Goal: Task Accomplishment & Management: Manage account settings

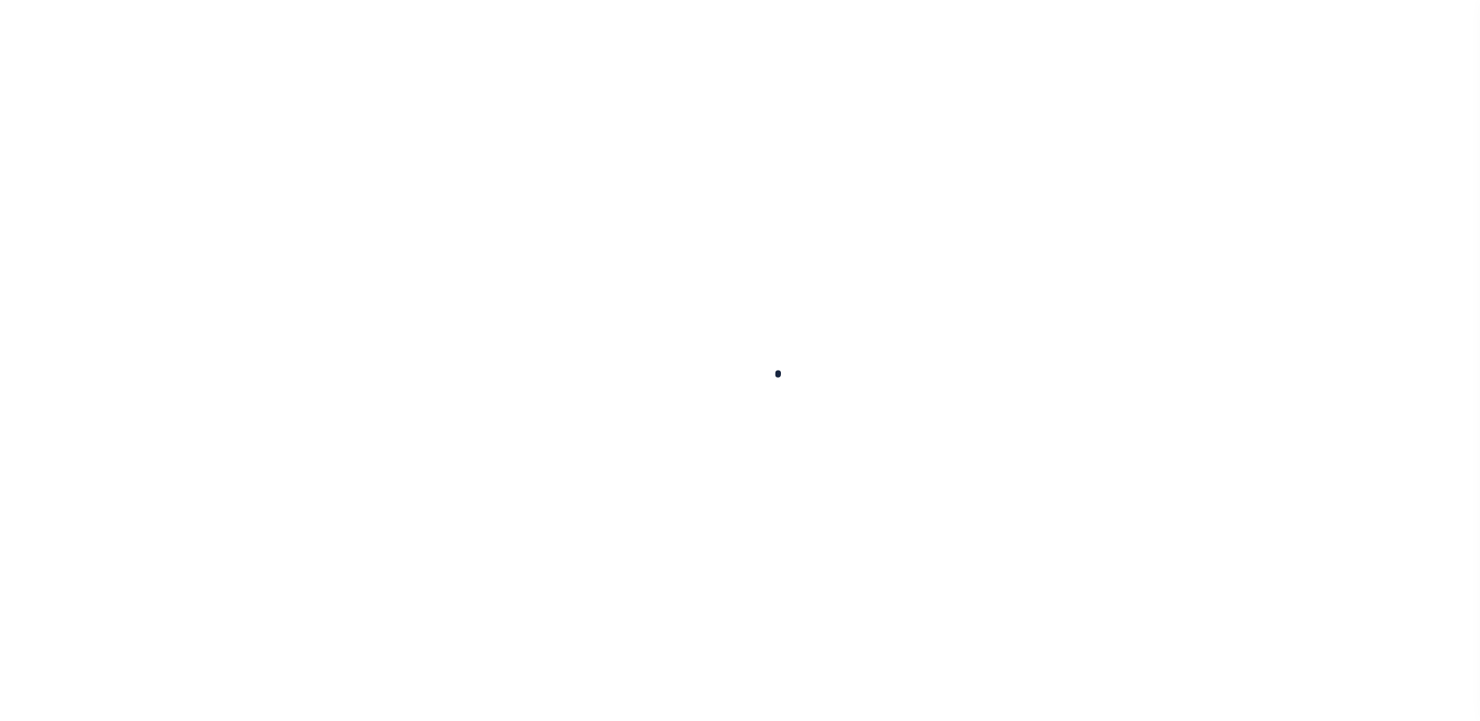
select select
checkbox input "false"
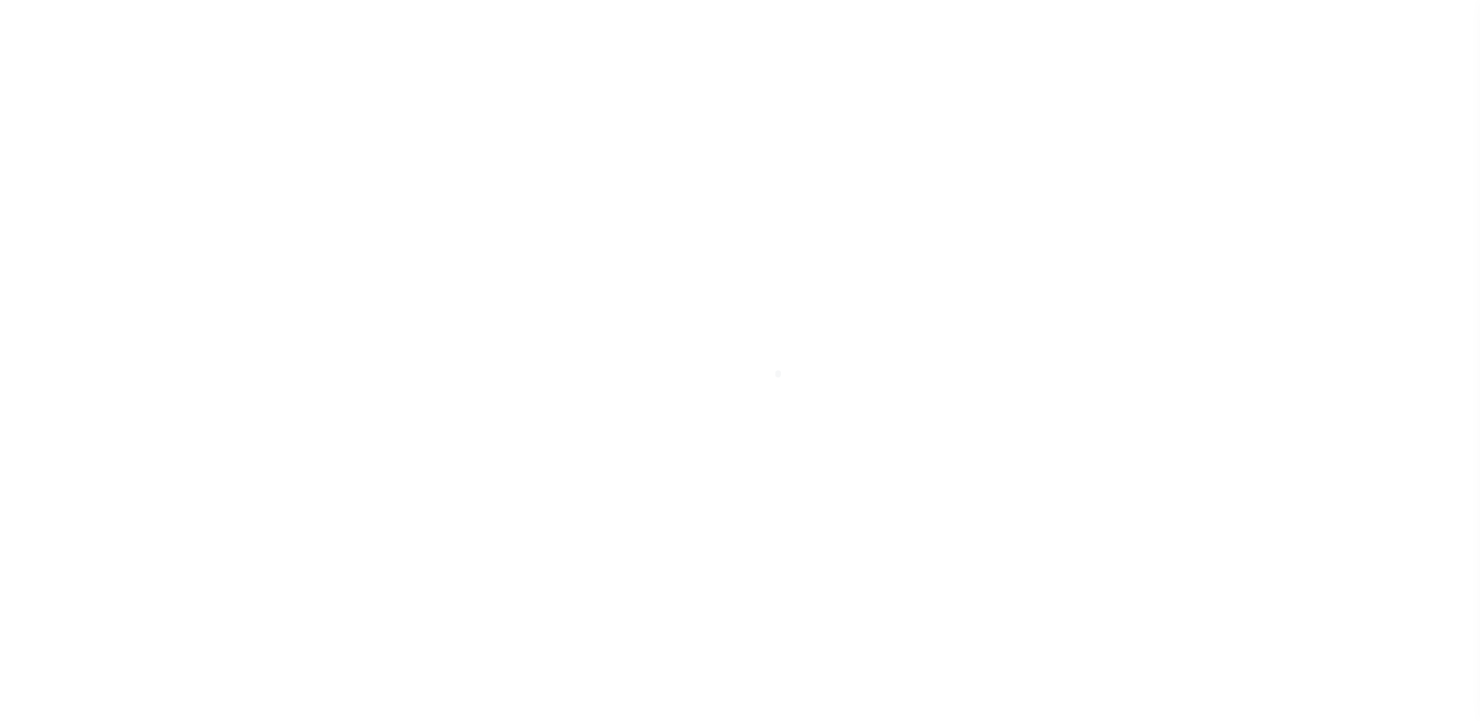
select select "5"
select select "4"
checkbox input "false"
type input "900104002"
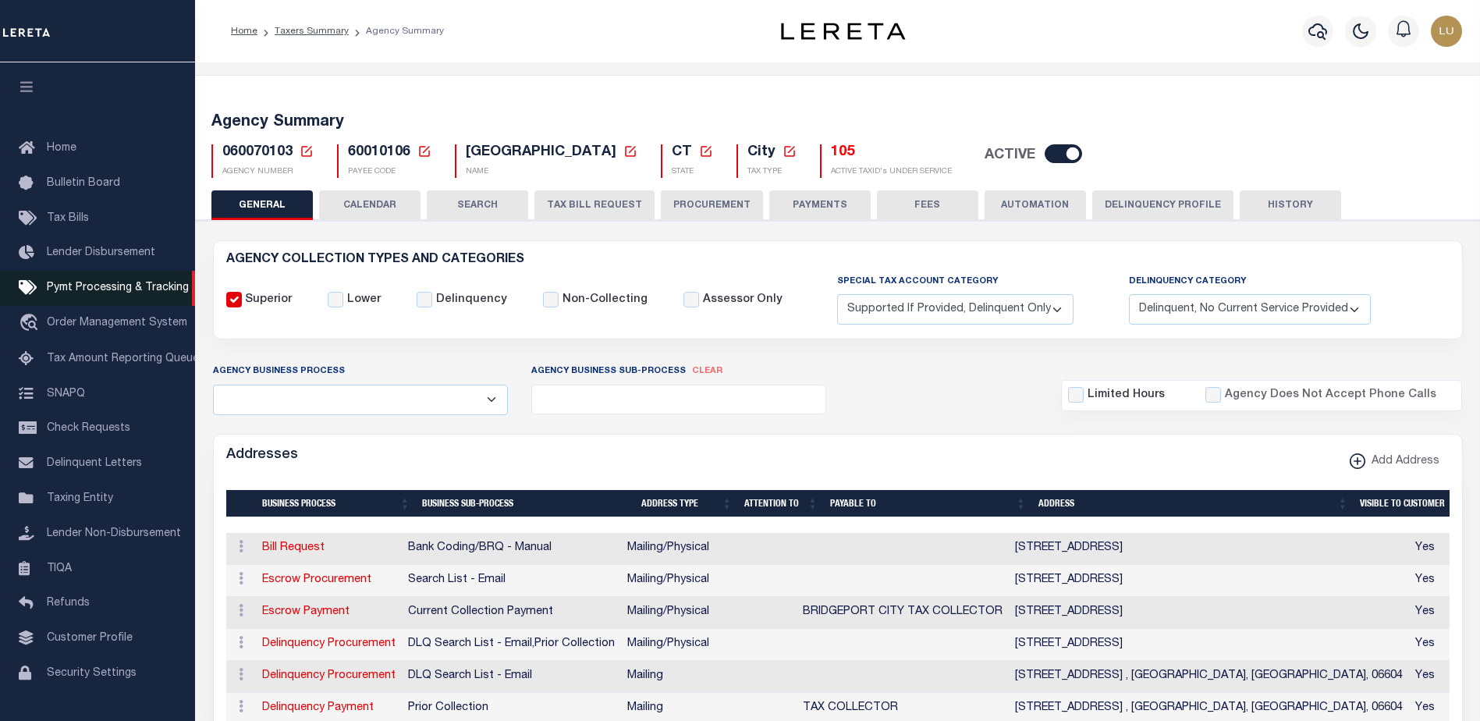
click at [126, 290] on span "Pymt Processing & Tracking" at bounding box center [118, 287] width 142 height 11
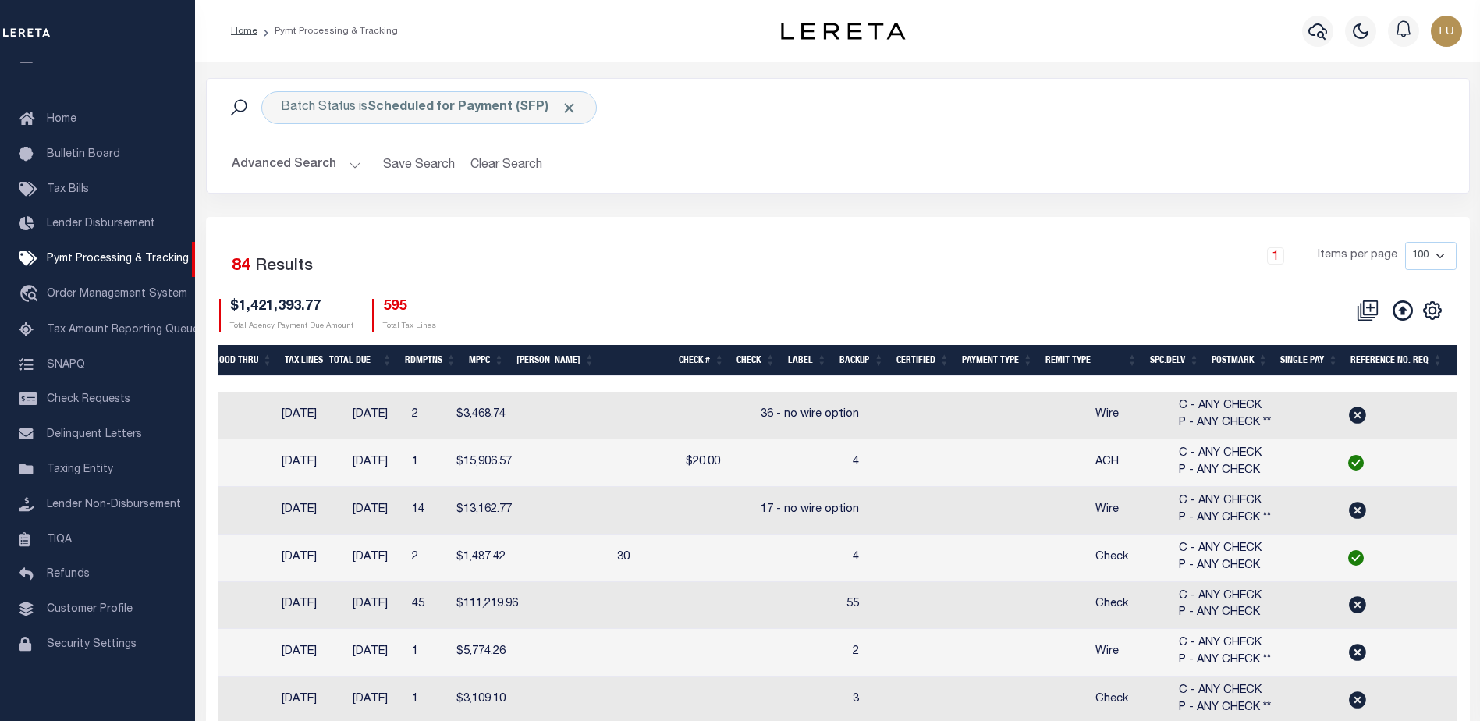
click at [1072, 357] on th "Remit Type" at bounding box center [1091, 361] width 105 height 32
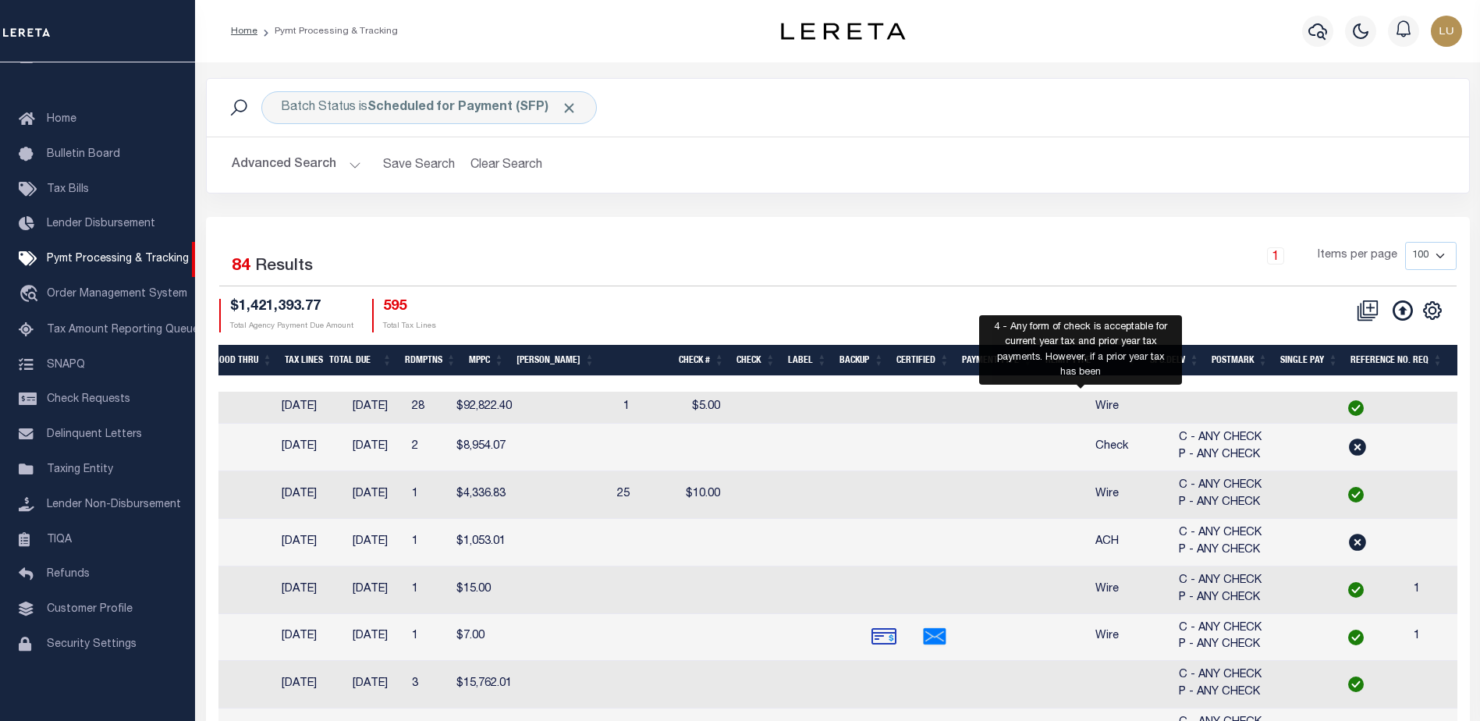
click at [1137, 250] on div "1 Items per page 100 200 500 1000" at bounding box center [995, 262] width 922 height 41
drag, startPoint x: 1215, startPoint y: 286, endPoint x: 1217, endPoint y: 296, distance: 11.0
click at [1216, 287] on div "Selected 84 Results 1 Items per page 100 200 500 1000 $1,421,393.77 Total Agenc…" at bounding box center [838, 287] width 1262 height 90
click at [1293, 309] on div "CSV Export Selected Print Show Filter Show Search Columns 0: 1: PayeePmtBatchSt…" at bounding box center [1147, 316] width 619 height 34
click at [640, 373] on th "Check #" at bounding box center [665, 361] width 129 height 32
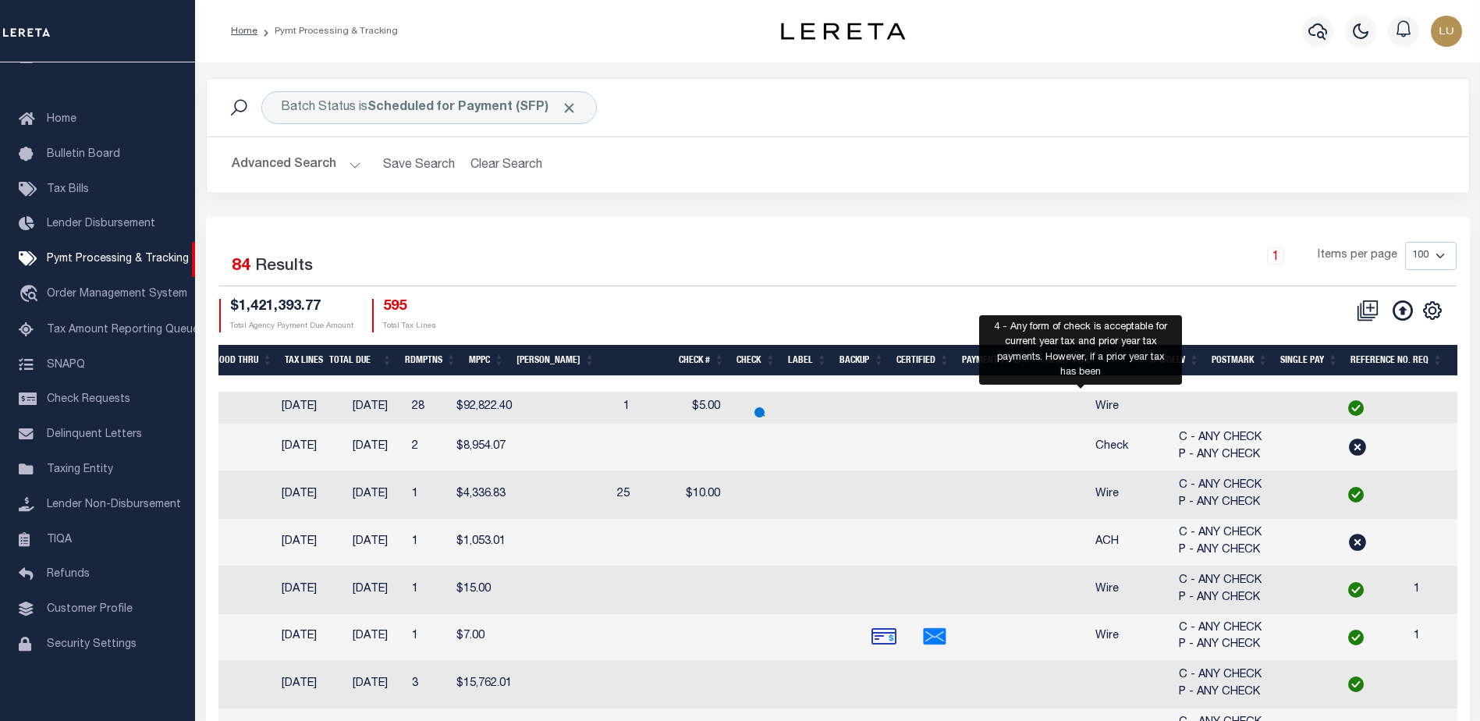
drag, startPoint x: 875, startPoint y: 417, endPoint x: 891, endPoint y: 413, distance: 16.1
click at [881, 417] on tr "ACTIONS Delete Batch 88316 SFP IL 120990000 WILL COUNTY 08/20/2025 08/29/2025 2…" at bounding box center [872, 408] width 2760 height 32
click at [1032, 354] on div "4 - Any form of check is acceptable for current year tax and prior year tax pay…" at bounding box center [1080, 349] width 203 height 69
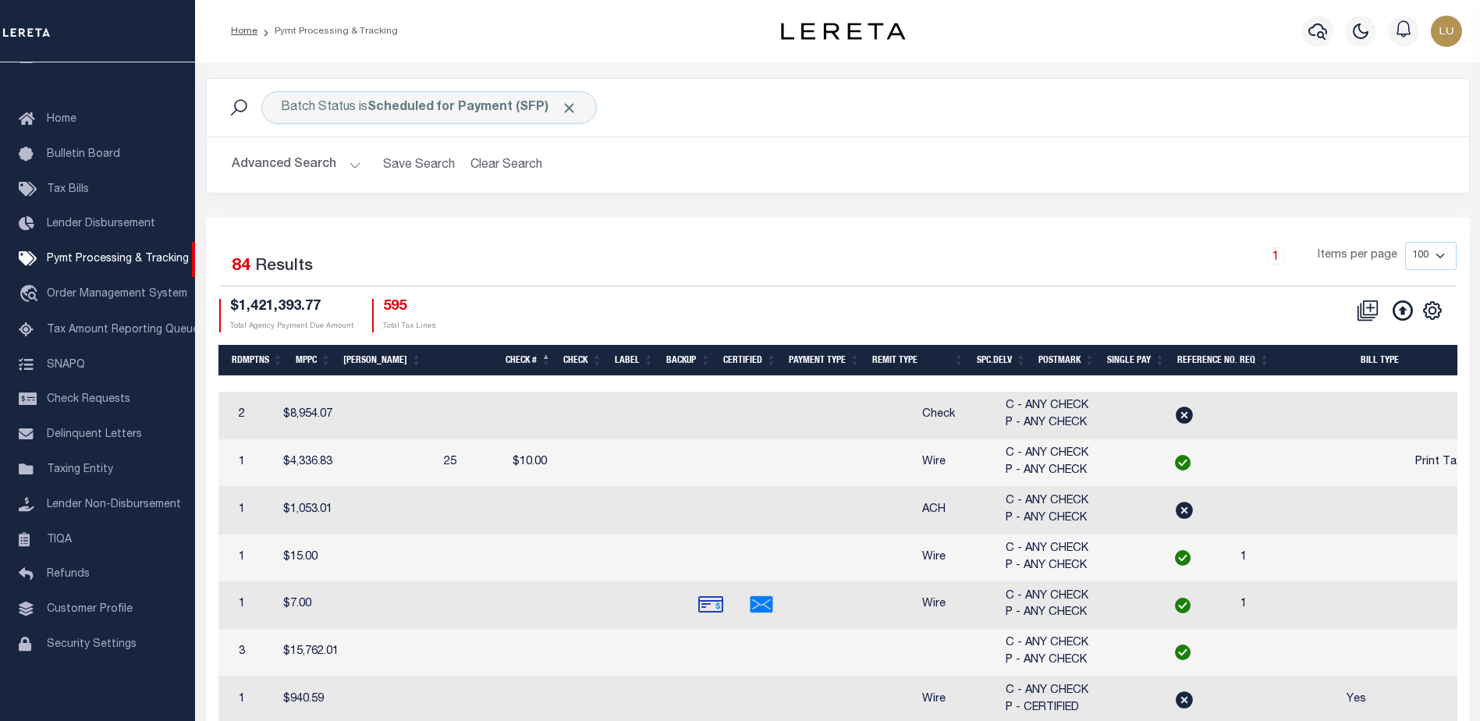
click at [889, 349] on th "Remit Type" at bounding box center [918, 361] width 105 height 32
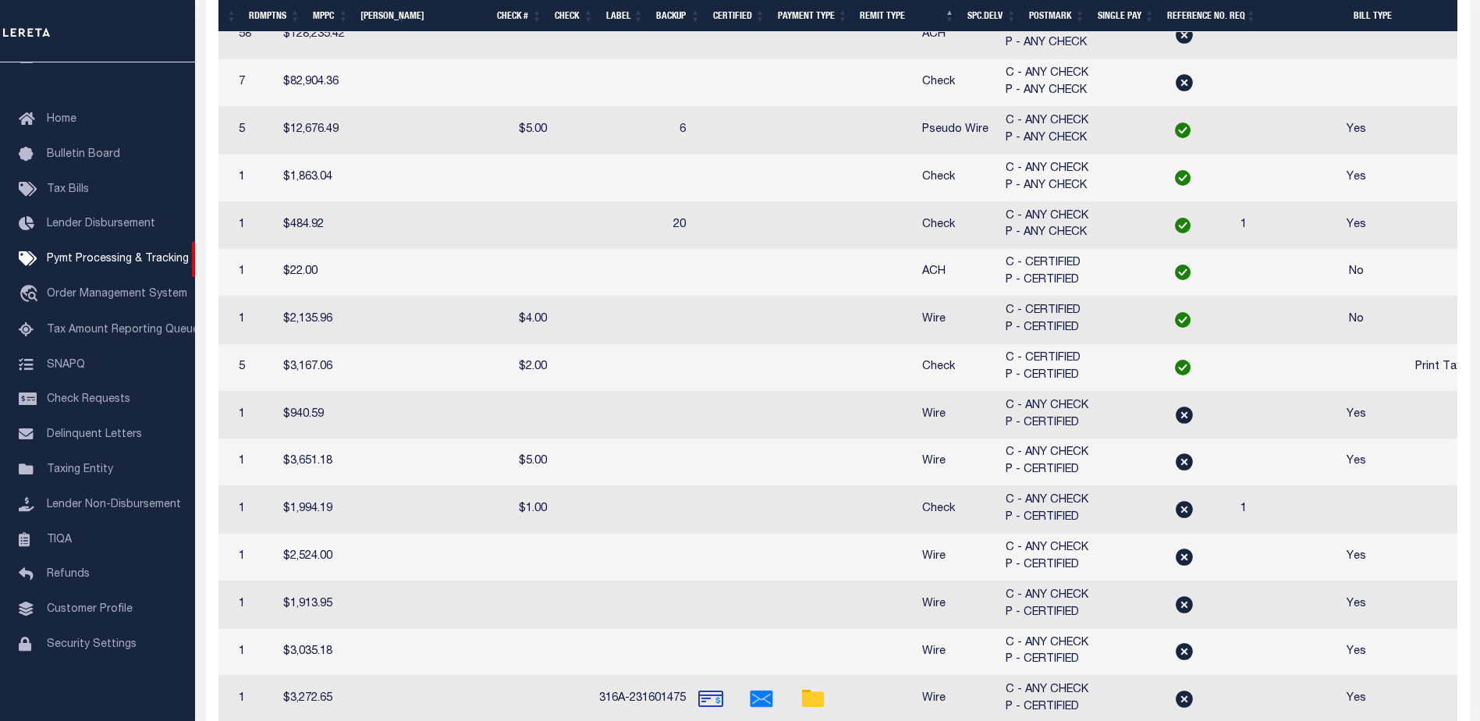
scroll to position [2418, 0]
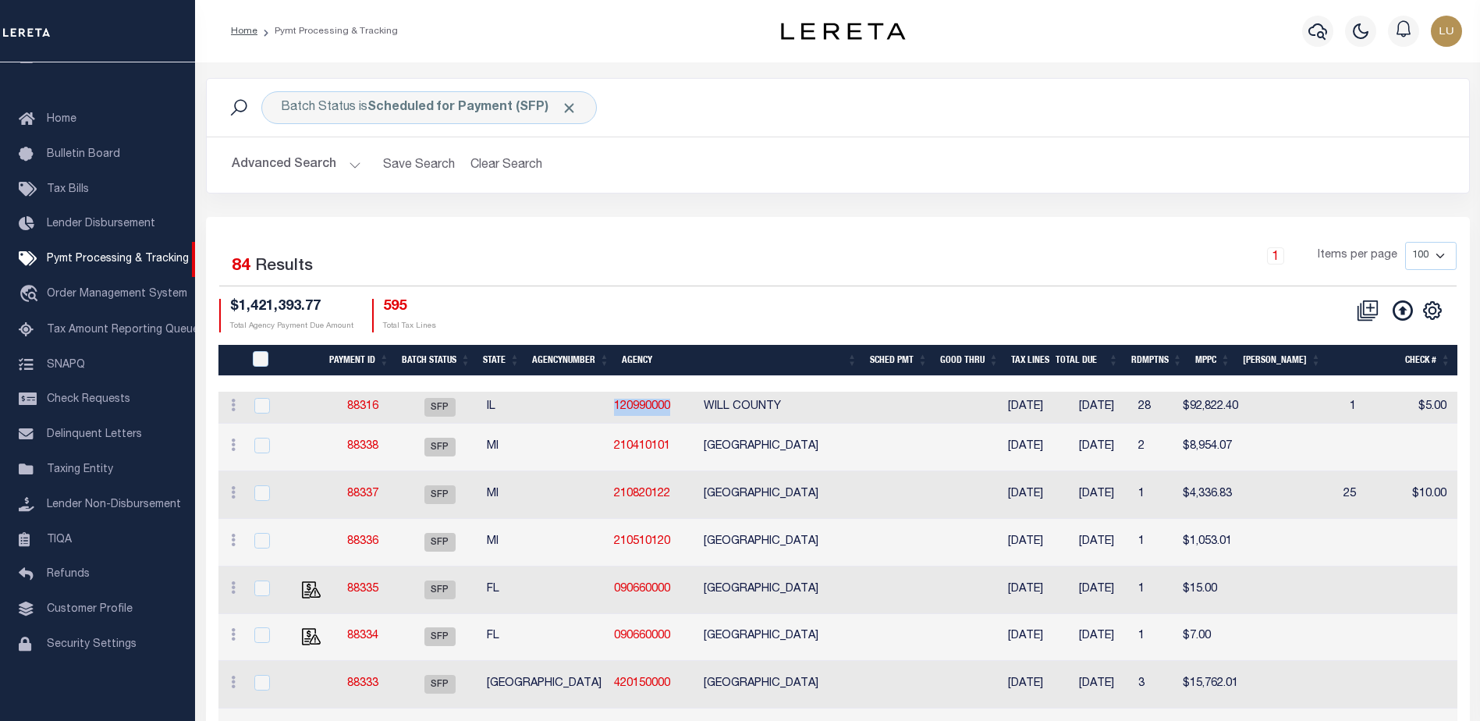
drag, startPoint x: 605, startPoint y: 409, endPoint x: 530, endPoint y: 404, distance: 75.8
click at [608, 404] on td "120990000" at bounding box center [653, 408] width 90 height 32
checkbox input "true"
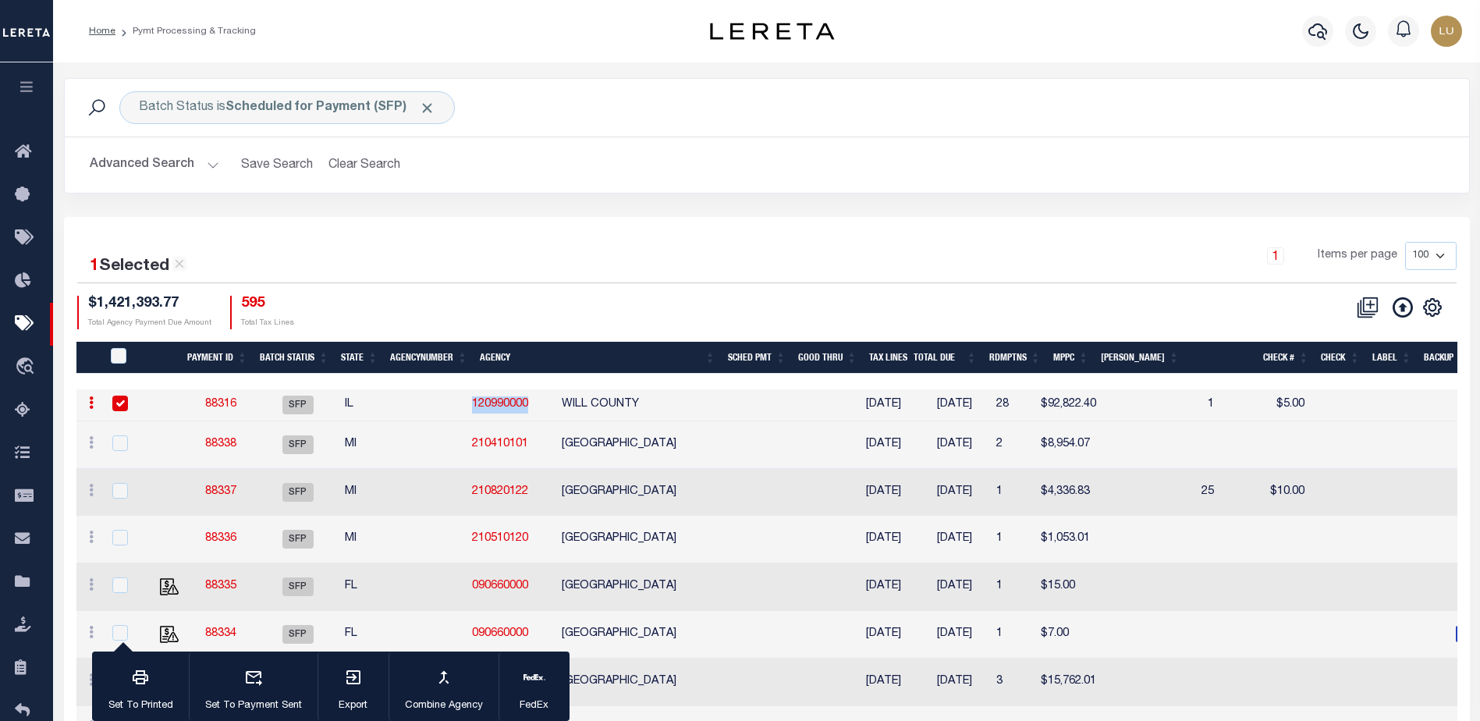
copy link "120990000"
click at [36, 90] on button "button" at bounding box center [26, 88] width 53 height 53
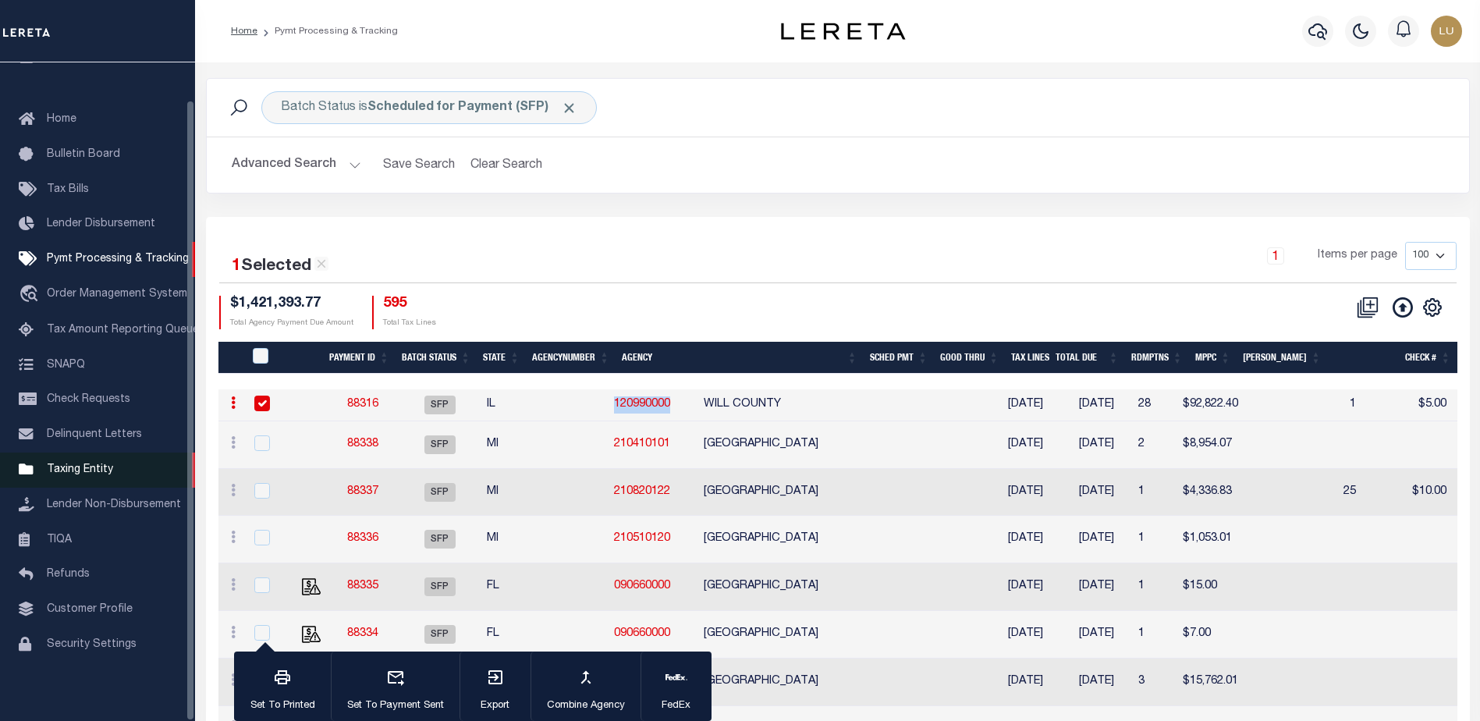
click at [94, 464] on span "Taxing Entity" at bounding box center [80, 469] width 66 height 11
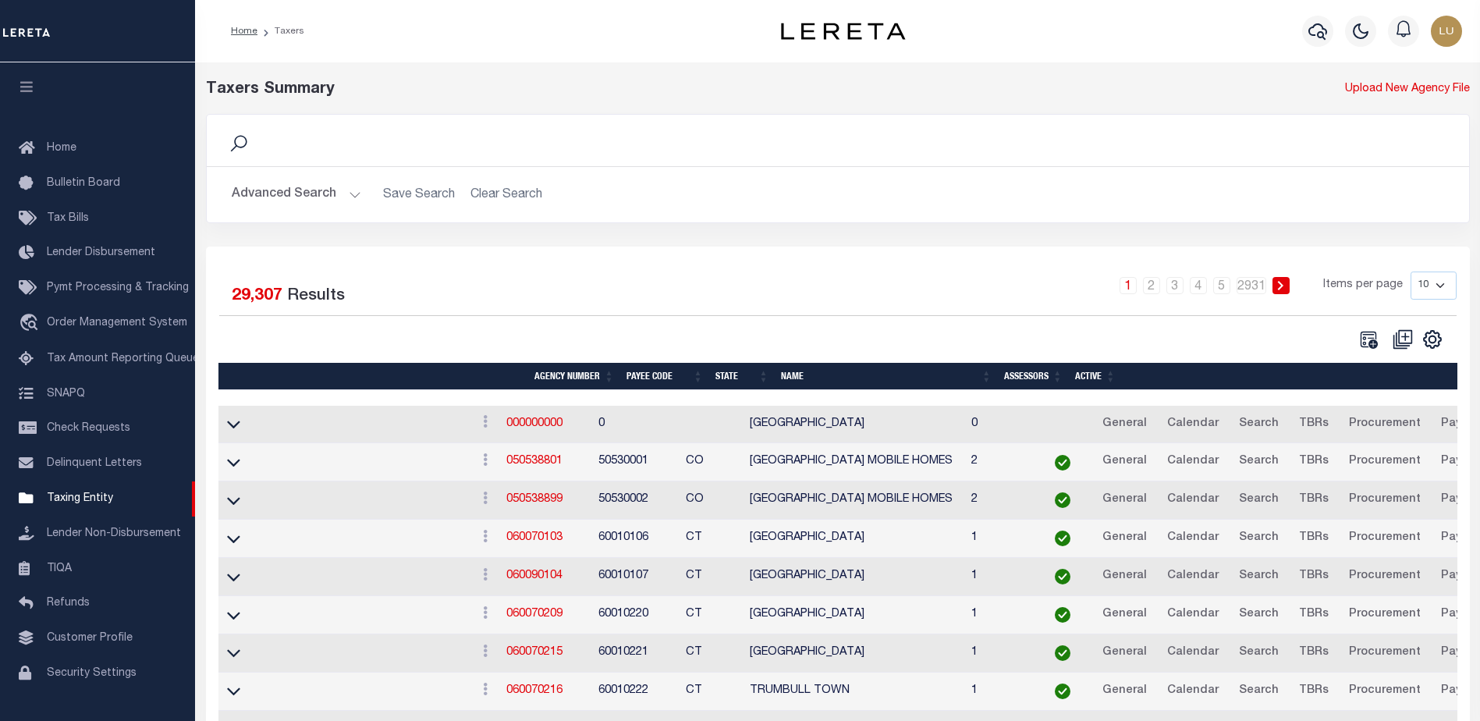
scroll to position [39, 0]
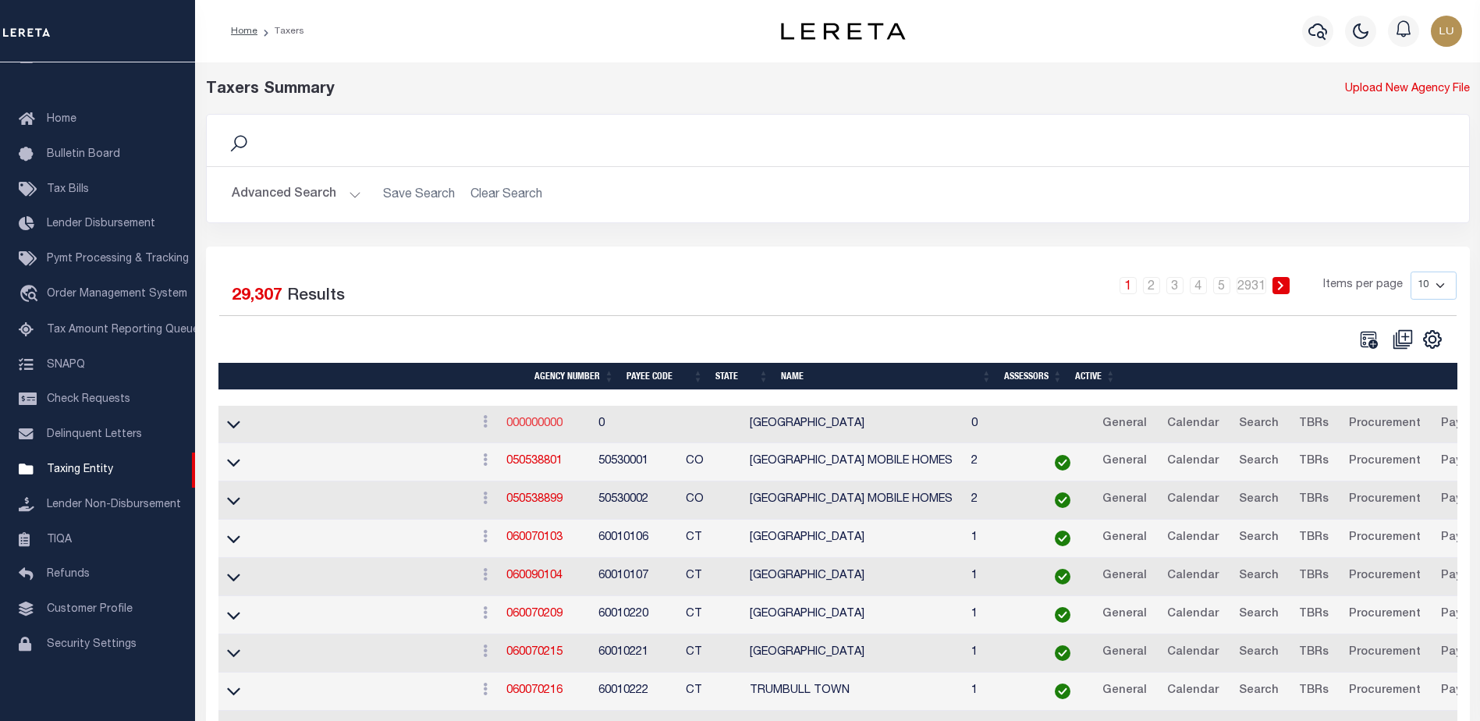
click at [554, 429] on link "000000000" at bounding box center [534, 423] width 56 height 11
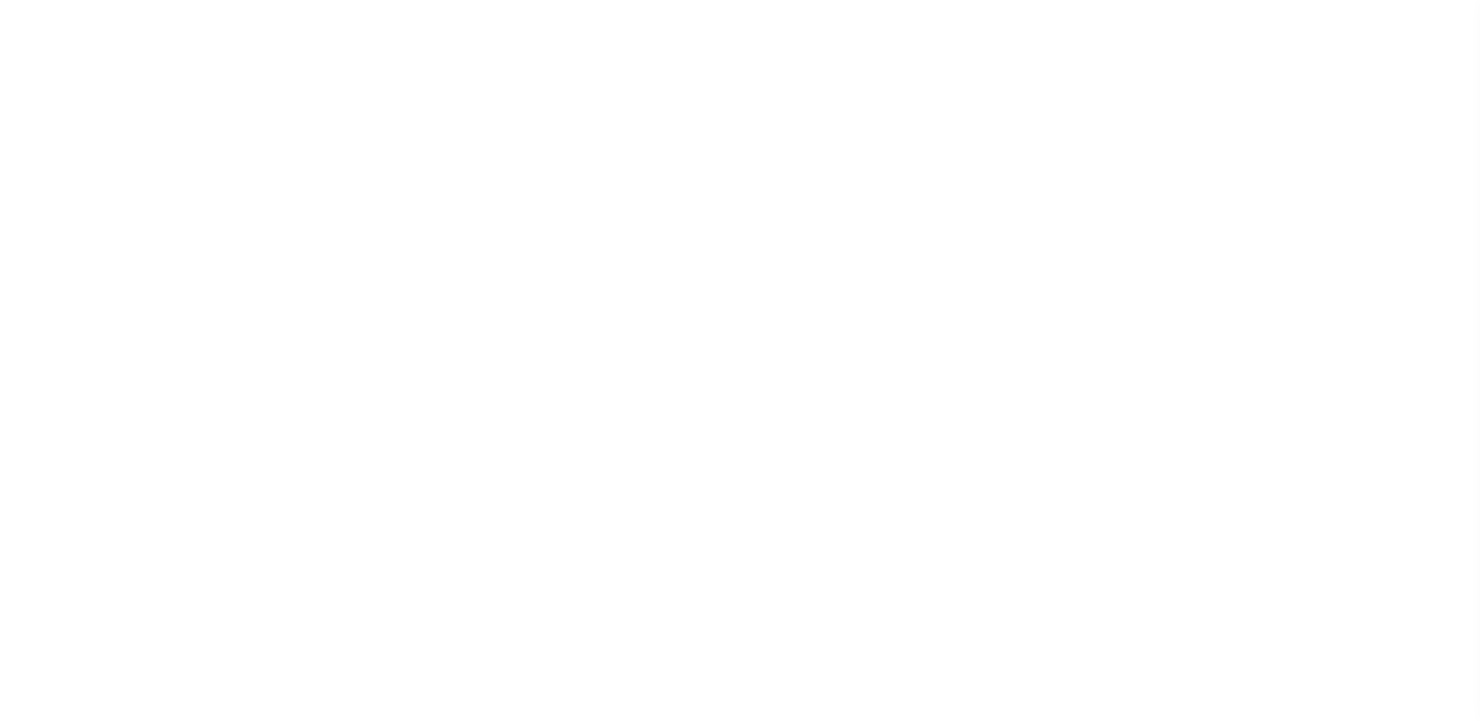
select select
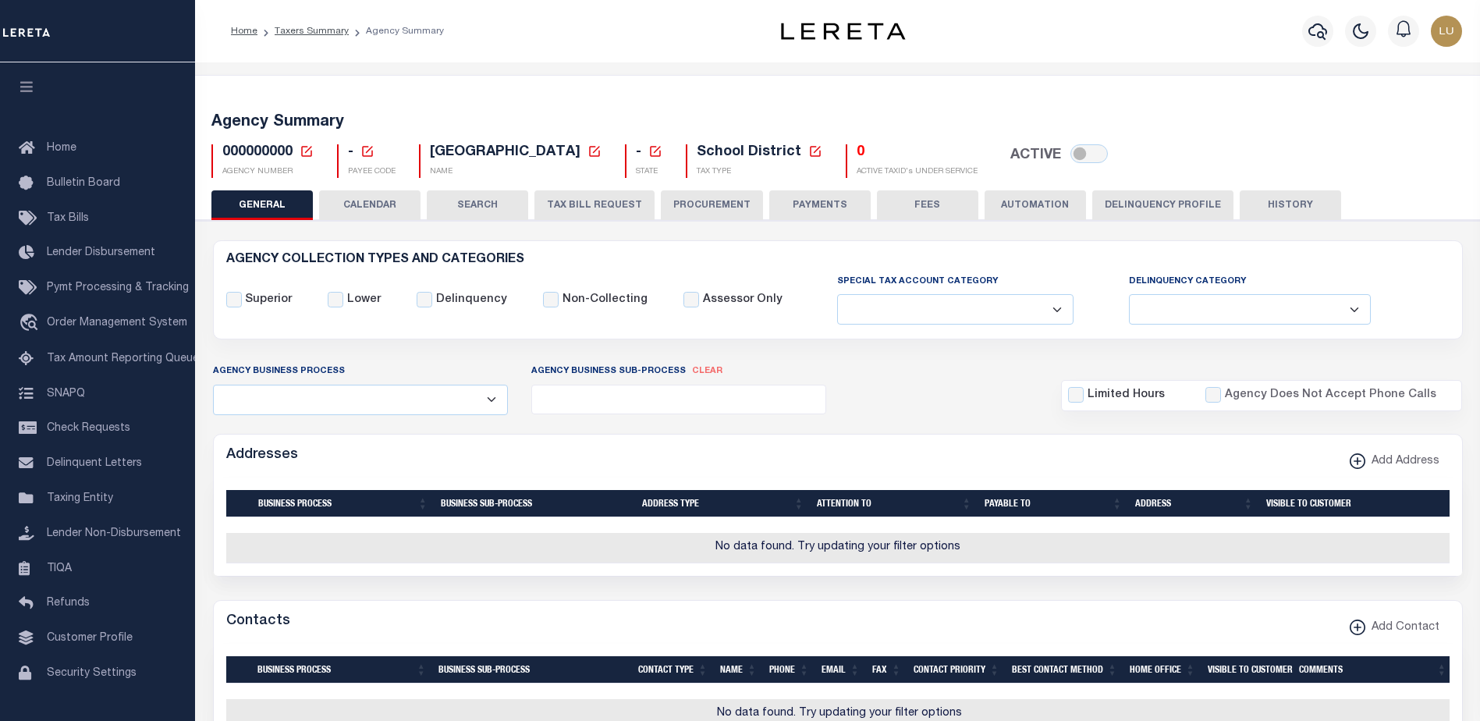
click at [302, 151] on icon at bounding box center [306, 151] width 11 height 11
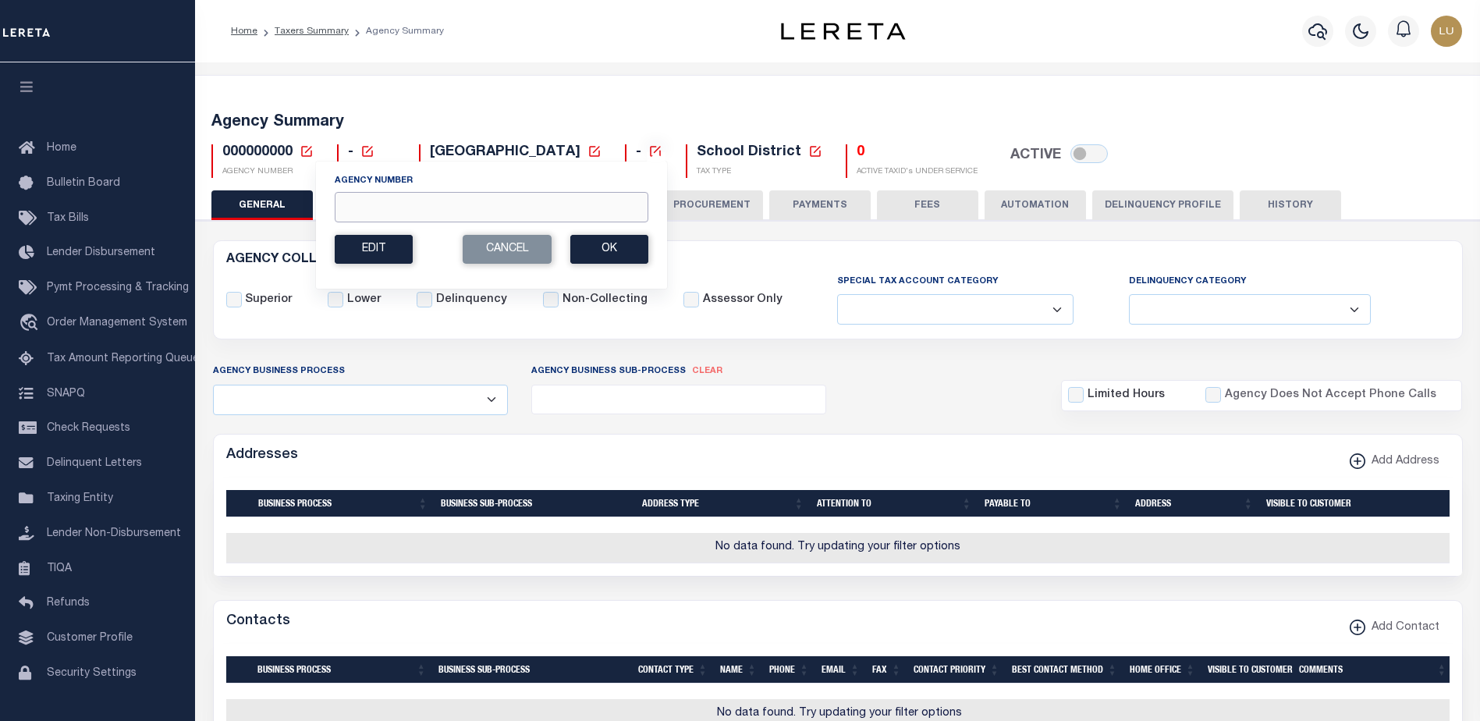
click at [399, 205] on input "Agency Number" at bounding box center [492, 207] width 314 height 30
paste input "120990000"
type input "120990000"
click at [601, 245] on button "Ok" at bounding box center [609, 249] width 78 height 29
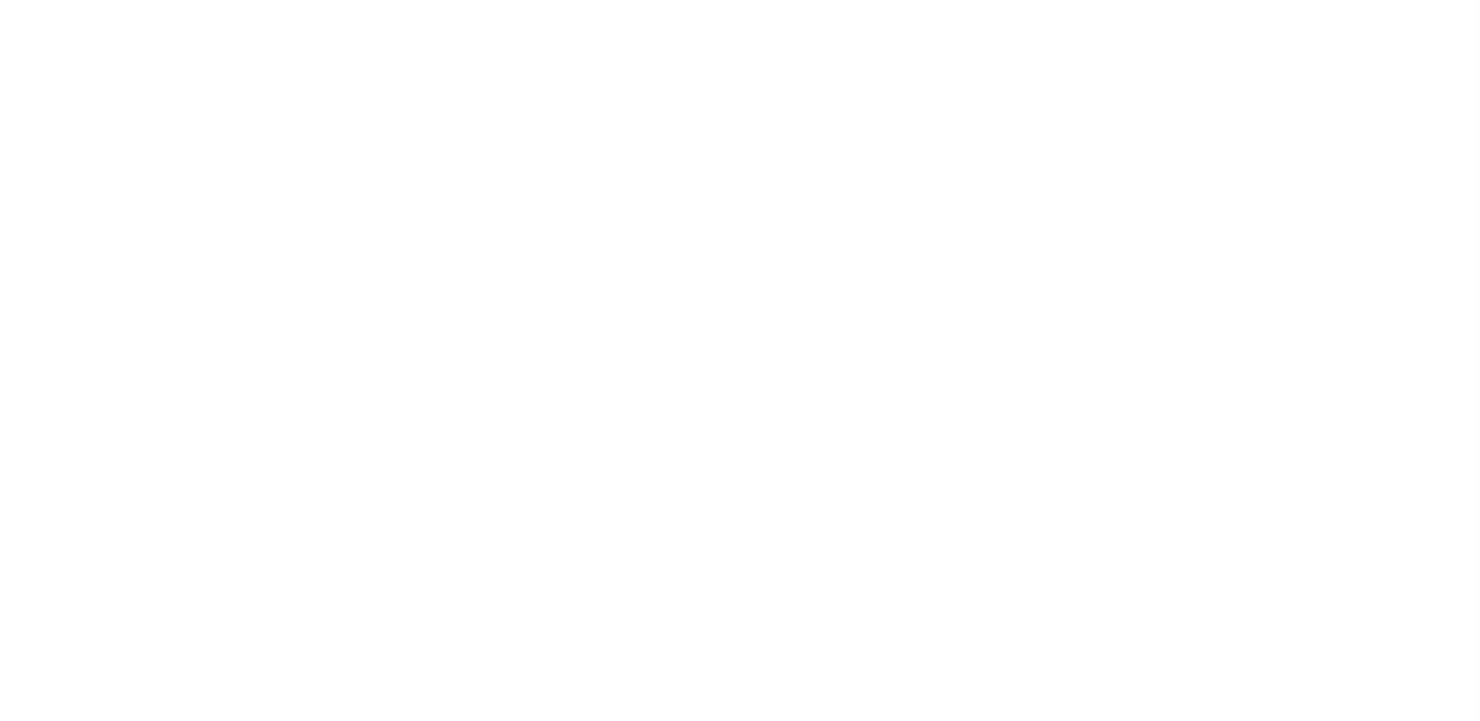
select select
select select "68"
select select "false"
select select "36"
select select "false"
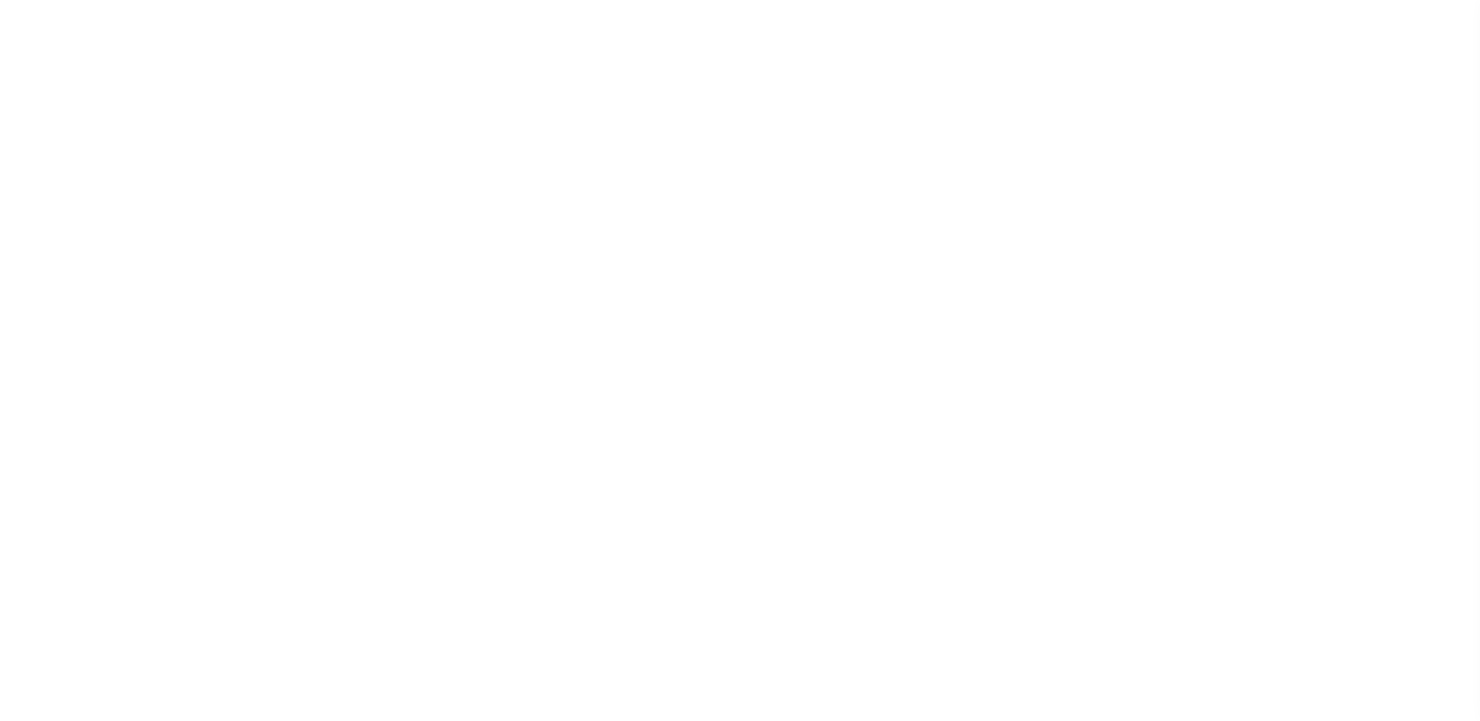
select select "44"
select select "49"
select select "60"
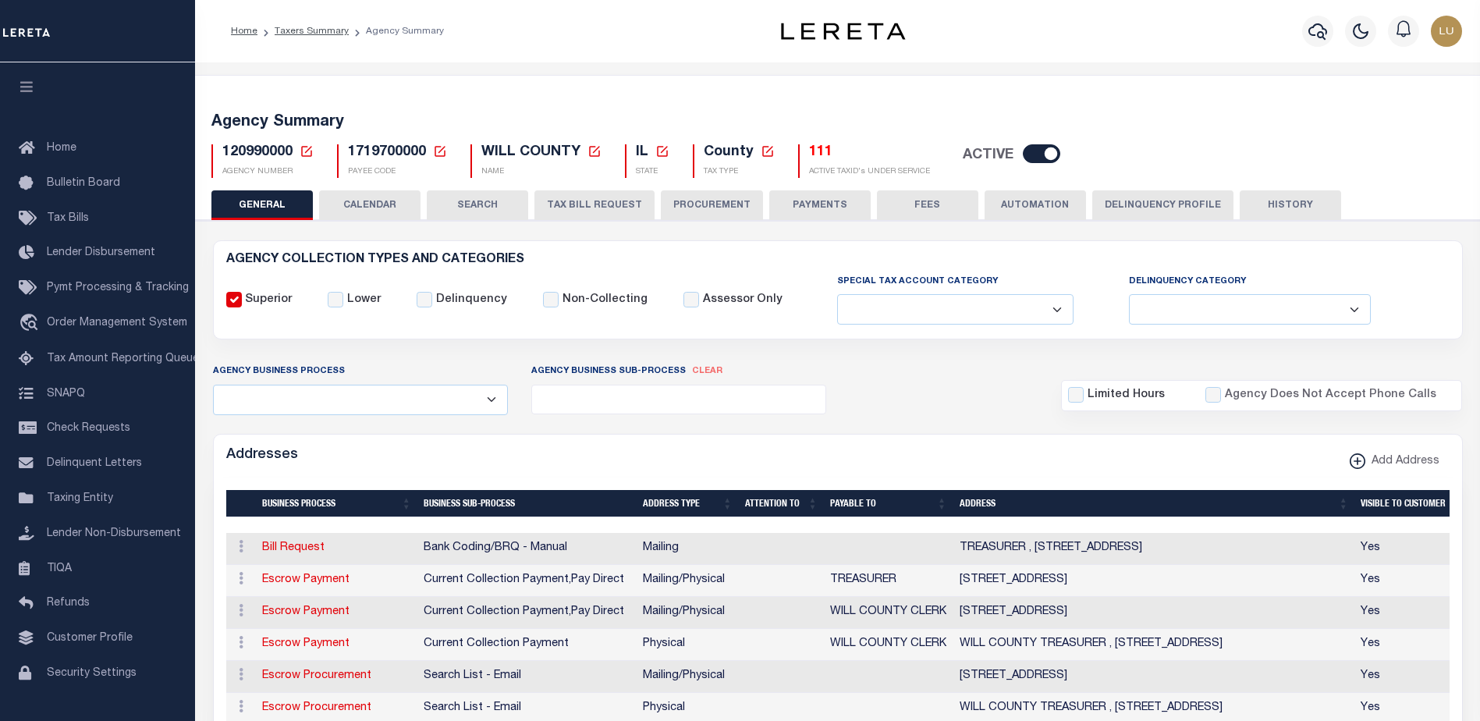
click at [794, 197] on button "PAYMENTS" at bounding box center [819, 205] width 101 height 30
